Goal: Transaction & Acquisition: Purchase product/service

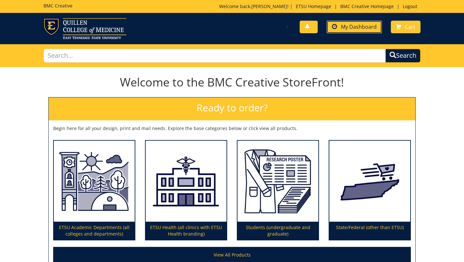
click at [354, 25] on span "My Dashboard" at bounding box center [359, 26] width 36 height 7
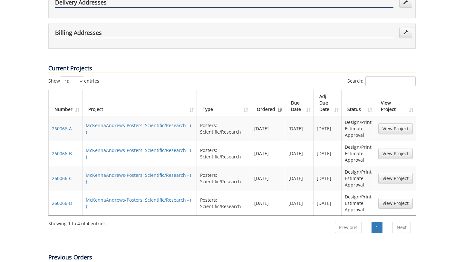
scroll to position [0, 1]
click at [398, 123] on link "View Project" at bounding box center [395, 128] width 34 height 11
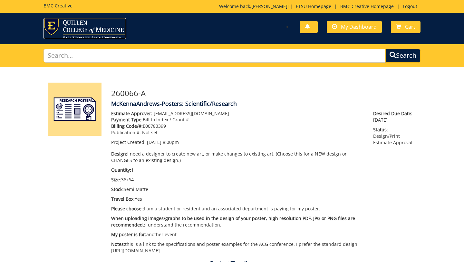
click at [99, 25] on img at bounding box center [85, 28] width 83 height 21
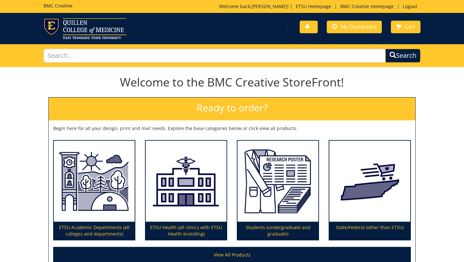
scroll to position [66, 0]
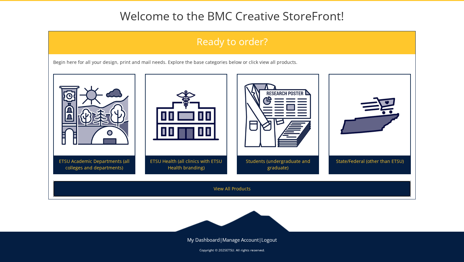
click at [241, 189] on link "View All Products" at bounding box center [232, 188] width 358 height 16
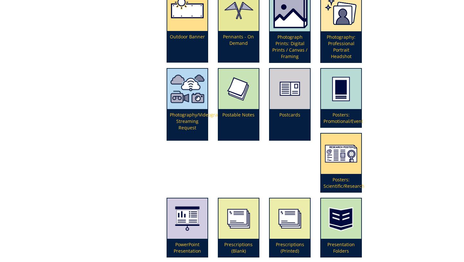
scroll to position [1371, 0]
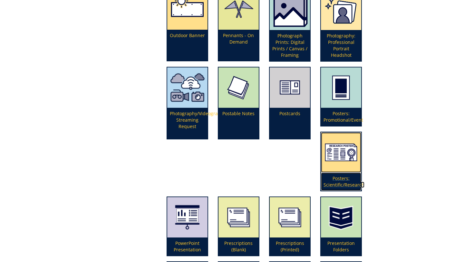
click at [336, 152] on img at bounding box center [341, 152] width 40 height 40
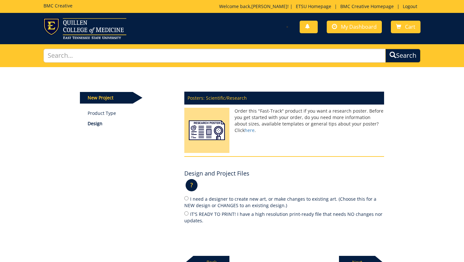
scroll to position [69, 0]
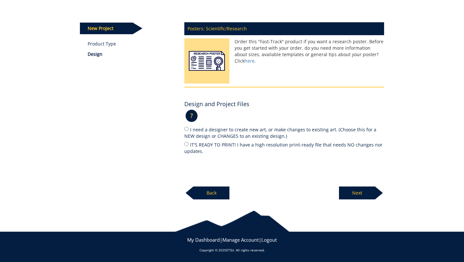
click at [224, 132] on label "I need a designer to create new art, or make changes to existing art. (Choose t…" at bounding box center [284, 133] width 200 height 14
click at [189, 131] on input "I need a designer to create new art, or make changes to existing art. (Choose t…" at bounding box center [186, 129] width 4 height 4
radio input "true"
click at [355, 195] on p "Next" at bounding box center [357, 192] width 36 height 13
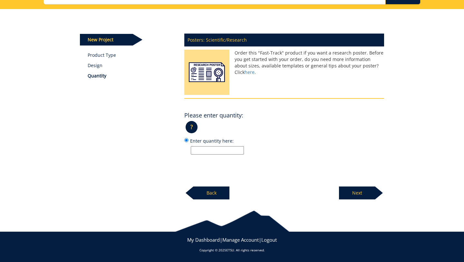
scroll to position [58, 0]
click at [231, 147] on input "Enter quantity here:" at bounding box center [217, 150] width 53 height 8
type input "1"
click at [363, 195] on p "Next" at bounding box center [357, 192] width 36 height 13
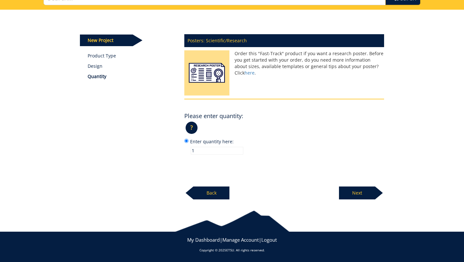
scroll to position [56, 0]
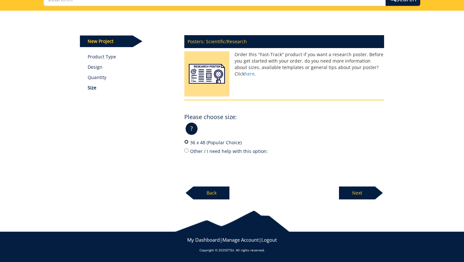
click at [185, 141] on input "36 x 48 (Popular Choice)" at bounding box center [186, 142] width 4 height 4
radio input "true"
click at [186, 152] on label "Other / I need help with this option:" at bounding box center [284, 150] width 200 height 7
click at [186, 152] on input "Other / I need help with this option:" at bounding box center [186, 150] width 4 height 4
radio input "true"
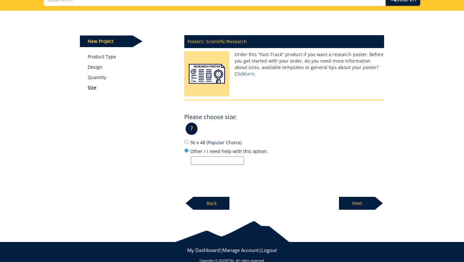
click at [203, 161] on input "Other / I need help with this option:" at bounding box center [217, 160] width 53 height 8
paste input "91.4cm tall x 162.6cm wide"
drag, startPoint x: 240, startPoint y: 161, endPoint x: 93, endPoint y: 161, distance: 147.6
click at [93, 161] on div "New Project Product Type Design Quantity Size Posters: Scientific/Research Orde…" at bounding box center [232, 110] width 314 height 199
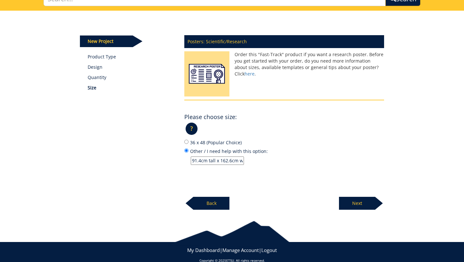
type input "91.4cm tall x 162.6cm wide"
click at [366, 202] on p "Next" at bounding box center [357, 203] width 36 height 13
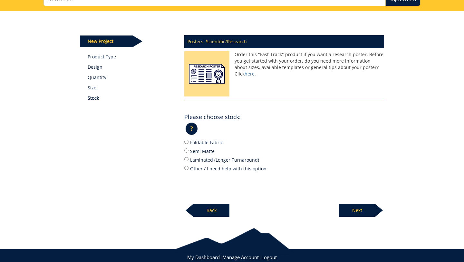
click at [204, 150] on label "Semi Matte" at bounding box center [284, 150] width 200 height 7
click at [189, 150] on input "Semi Matte" at bounding box center [186, 150] width 4 height 4
radio input "true"
click at [359, 211] on p "Next" at bounding box center [357, 210] width 36 height 13
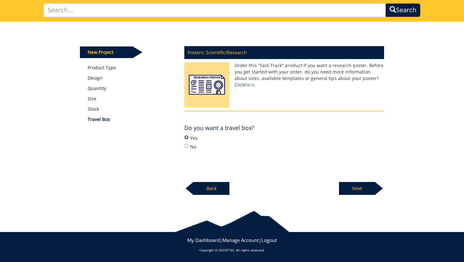
click at [186, 138] on input "Yes" at bounding box center [186, 137] width 4 height 4
radio input "true"
click at [358, 188] on p "Next" at bounding box center [357, 188] width 36 height 13
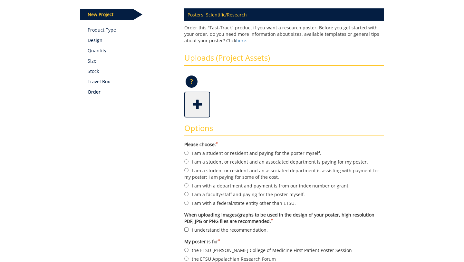
scroll to position [91, 0]
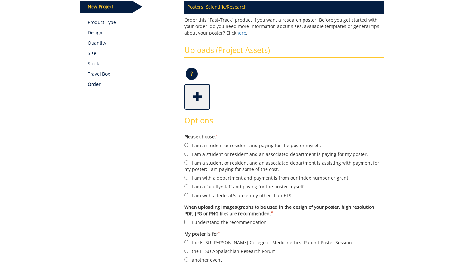
click at [198, 101] on span at bounding box center [198, 96] width 26 height 23
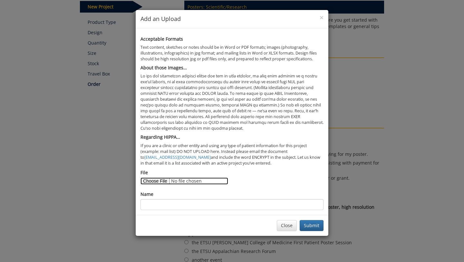
click at [156, 182] on input "File" at bounding box center [185, 180] width 88 height 7
type input "C:\fakepath\BD GLP1.pptx"
click at [314, 229] on button "Submit" at bounding box center [312, 225] width 24 height 11
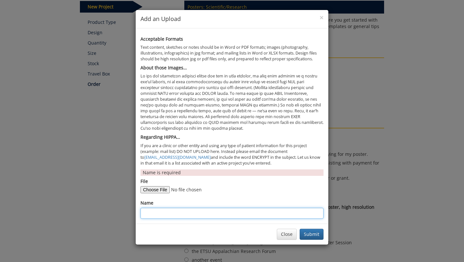
click at [228, 212] on input "Name" at bounding box center [232, 213] width 183 height 11
type input "M"
paste input "HYPERKINETIC BILIARY DYSKINESIA FOLLOWING DISCONTINUATION OF GLP-1 RECEPTOR AGO…"
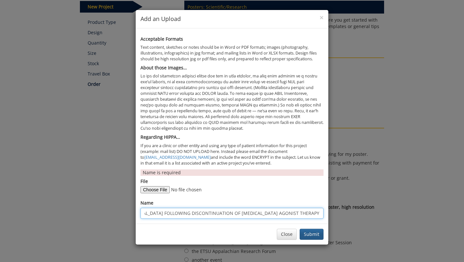
type input "HYPERKINETIC BILIARY DYSKINESIA FOLLOWING DISCONTINUATION OF GLP-1 RECEPTOR AGO…"
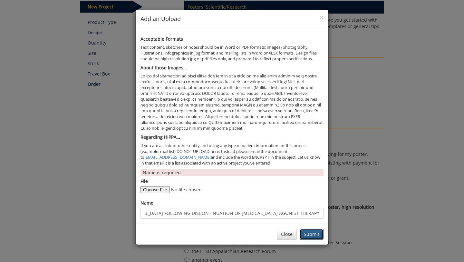
click at [313, 231] on button "Submit" at bounding box center [312, 234] width 24 height 11
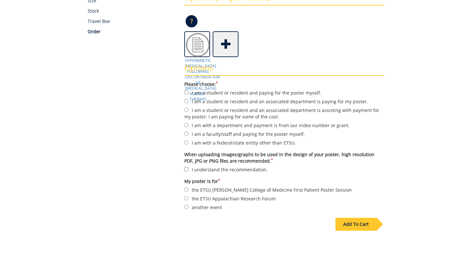
scroll to position [153, 0]
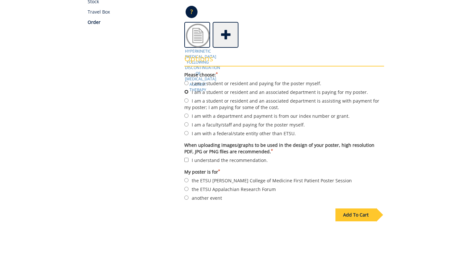
click at [187, 91] on input "I am a student or resident and an associated department is paying for my poster." at bounding box center [186, 92] width 4 height 4
radio input "true"
click at [185, 160] on input "I understand the recommendation." at bounding box center [186, 160] width 4 height 4
checkbox input "true"
click at [185, 197] on input "another event" at bounding box center [186, 197] width 4 height 4
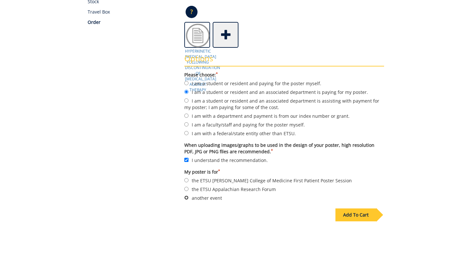
radio input "true"
click at [368, 216] on div "Add To Cart" at bounding box center [356, 214] width 41 height 13
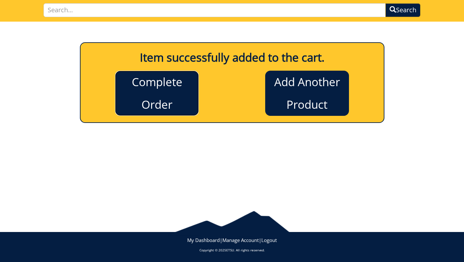
click at [179, 80] on link "Complete Order" at bounding box center [157, 93] width 84 height 45
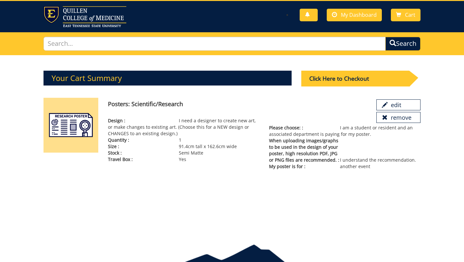
scroll to position [16, 0]
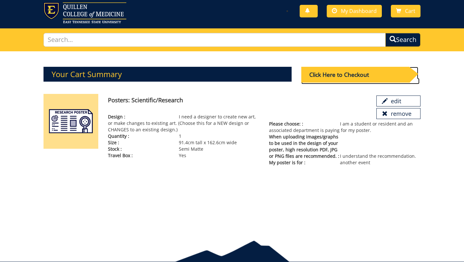
click at [349, 73] on div "Click Here to Checkout" at bounding box center [355, 75] width 108 height 16
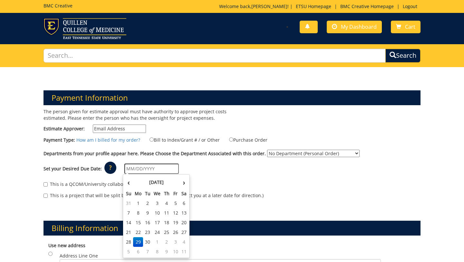
click at [132, 171] on input "text" at bounding box center [151, 168] width 54 height 10
click at [176, 252] on td "10" at bounding box center [175, 252] width 9 height 10
click at [155, 170] on input "[DATE]" at bounding box center [151, 168] width 54 height 10
click at [168, 212] on td "9" at bounding box center [166, 213] width 9 height 10
type input "[DATE]"
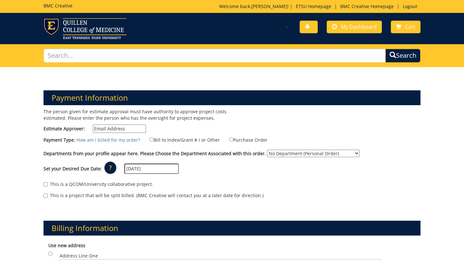
click at [328, 153] on select "No Department (Personal Order) ETSU Health - Internal Medicine (MEAC)" at bounding box center [313, 153] width 93 height 7
select select "215"
click at [136, 128] on input "Estimate Approver:" at bounding box center [119, 128] width 53 height 8
type input "[EMAIL_ADDRESS][DOMAIN_NAME]"
click at [150, 140] on input "Bill to Index/Grant # / or Other" at bounding box center [152, 139] width 4 height 4
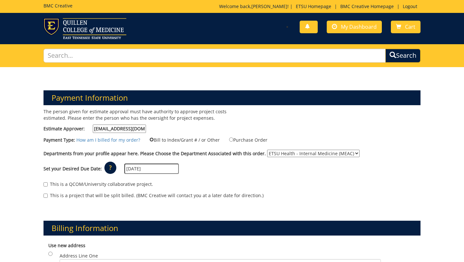
radio input "true"
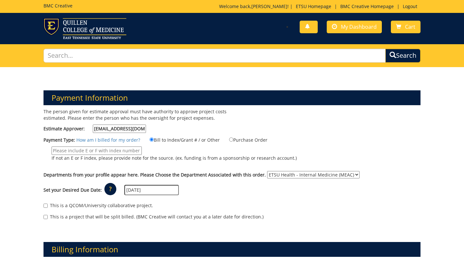
click at [115, 150] on input "If not an E or F index, please provide note for the source. (ex. funding is fro…" at bounding box center [97, 150] width 90 height 8
type input "70622"
click at [335, 225] on div "This is a QCOM/University collaborative project. This is a project that will be…" at bounding box center [232, 212] width 387 height 27
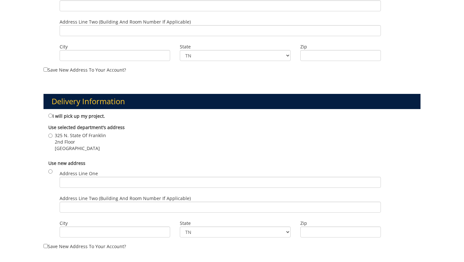
scroll to position [280, 0]
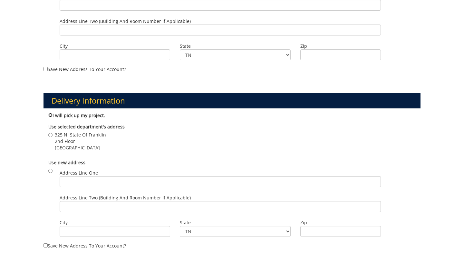
click at [50, 116] on input "I will pick up my project." at bounding box center [50, 115] width 4 height 4
radio input "true"
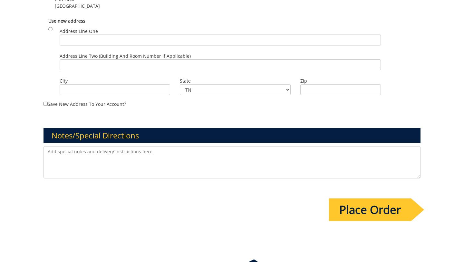
scroll to position [423, 0]
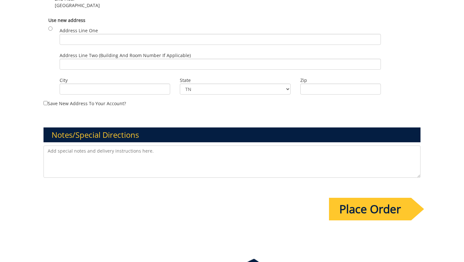
click at [251, 161] on textarea at bounding box center [232, 161] width 377 height 32
type textarea "please contact megan wisley for payment. Please disregard other similar project…"
click at [373, 213] on input "Place Order" at bounding box center [370, 209] width 82 height 23
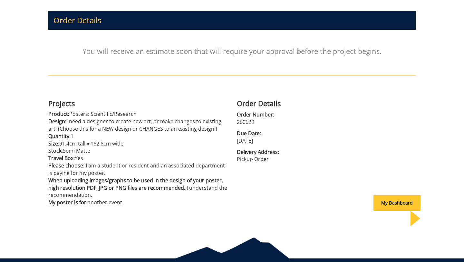
scroll to position [89, 0]
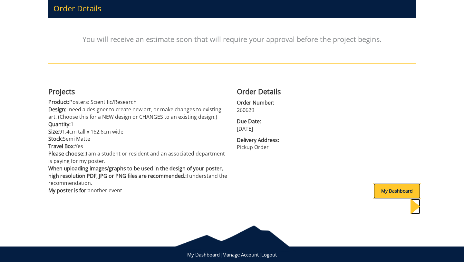
click at [389, 194] on div "My Dashboard" at bounding box center [397, 190] width 47 height 15
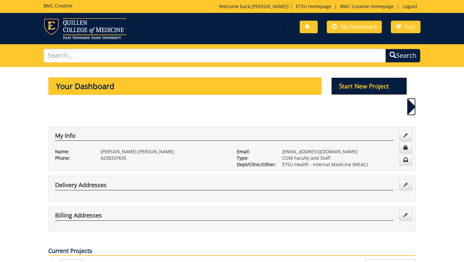
click at [375, 84] on p "Start New Project" at bounding box center [369, 85] width 76 height 17
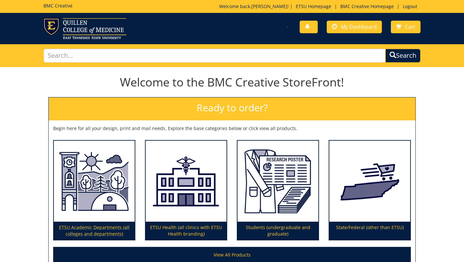
scroll to position [66, 0]
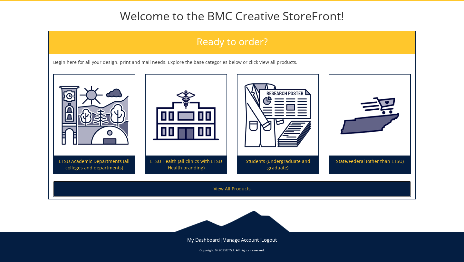
click at [209, 189] on link "View All Products" at bounding box center [232, 188] width 358 height 16
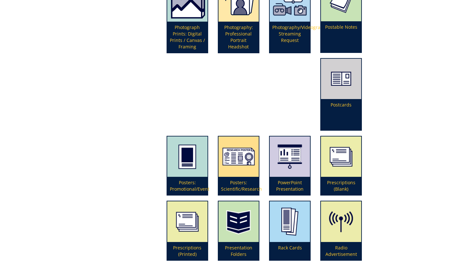
scroll to position [1469, 0]
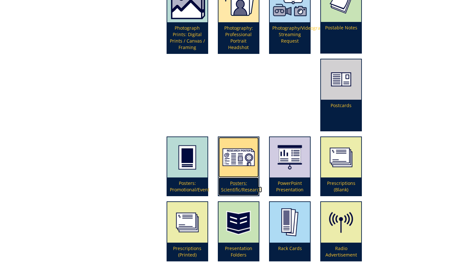
click at [259, 137] on img at bounding box center [239, 157] width 40 height 40
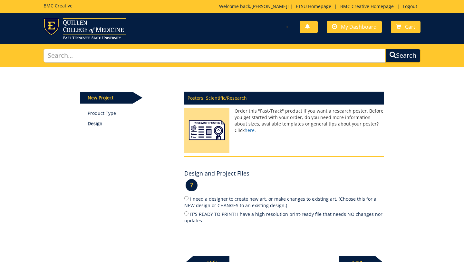
scroll to position [1, 0]
